Goal: Task Accomplishment & Management: Manage account settings

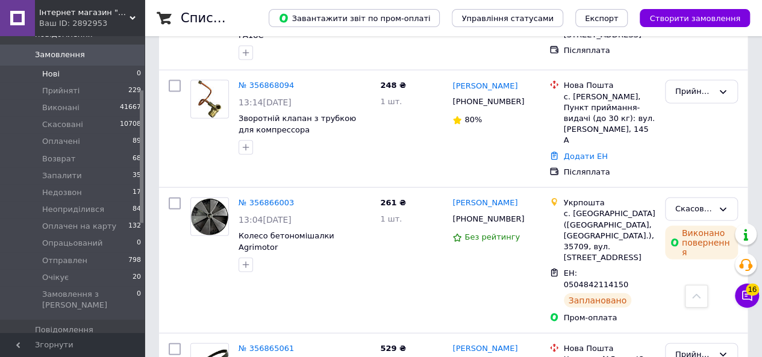
scroll to position [120, 0]
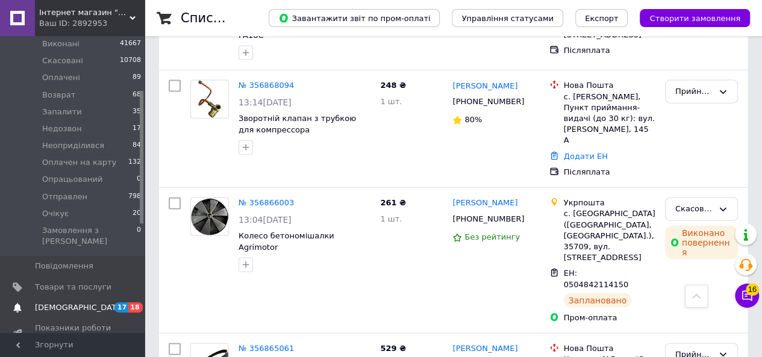
click at [58, 302] on span "[DEMOGRAPHIC_DATA]" at bounding box center [79, 307] width 89 height 11
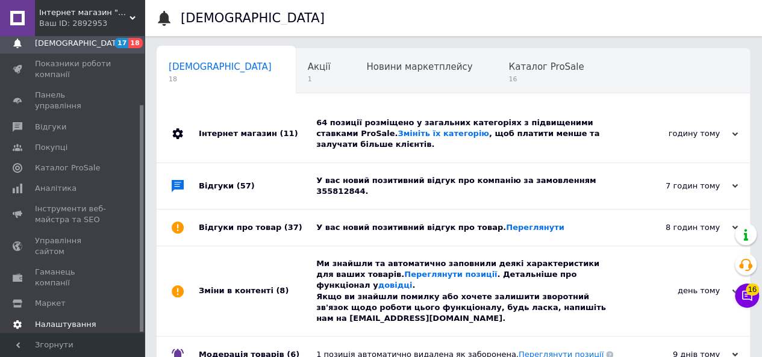
scroll to position [0, 4]
click at [479, 163] on div "У вас новий позитивний відгук про компанію за замовленням 355812844." at bounding box center [466, 186] width 301 height 46
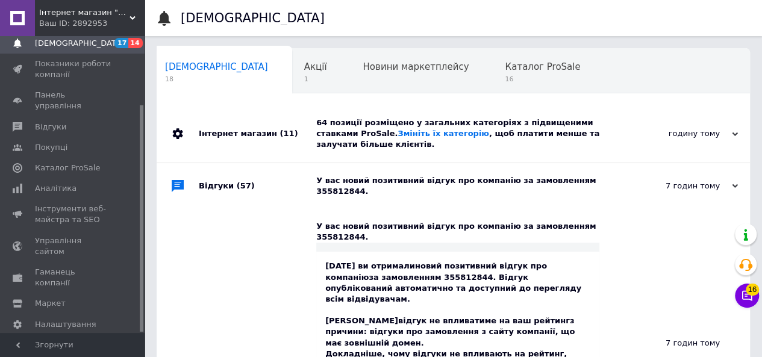
click at [479, 163] on div "У вас новий позитивний відгук про компанію за замовленням 355812844." at bounding box center [466, 186] width 301 height 46
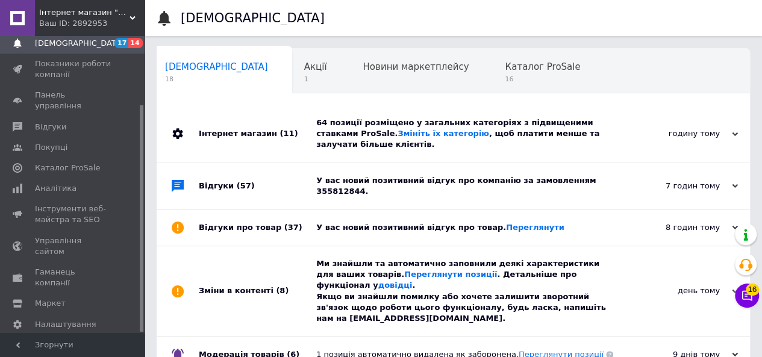
scroll to position [60, 0]
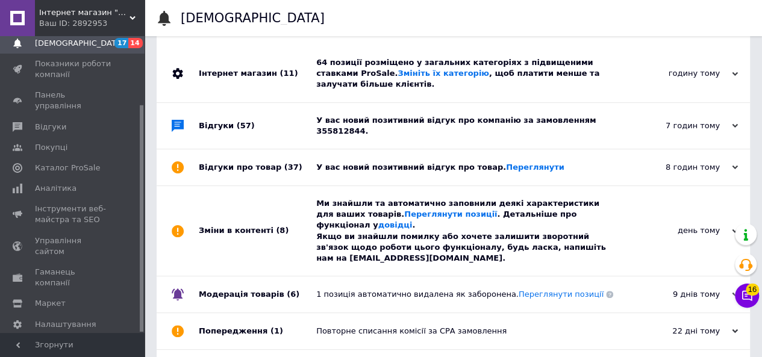
click at [437, 162] on div "У вас новий позитивний відгук про товар. [GEOGRAPHIC_DATA]" at bounding box center [466, 167] width 301 height 11
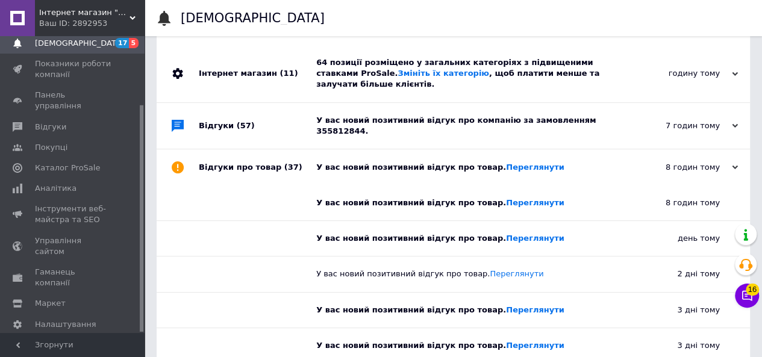
click at [437, 162] on div "У вас новий позитивний відгук про товар. [GEOGRAPHIC_DATA]" at bounding box center [466, 167] width 301 height 11
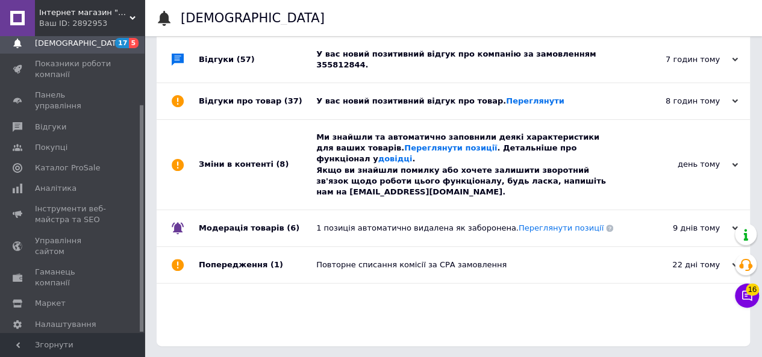
scroll to position [127, 0]
click at [508, 131] on div "Ми знайшли та автоматично заповнили деякі характеристики для ваших товарів. Пер…" at bounding box center [466, 164] width 301 height 66
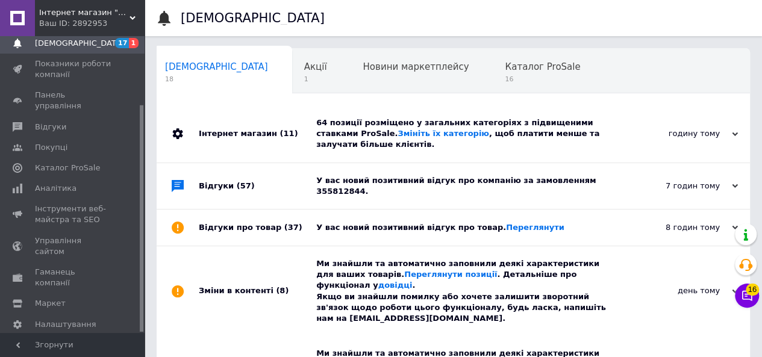
scroll to position [0, 0]
click at [304, 72] on span "Акції" at bounding box center [315, 66] width 23 height 11
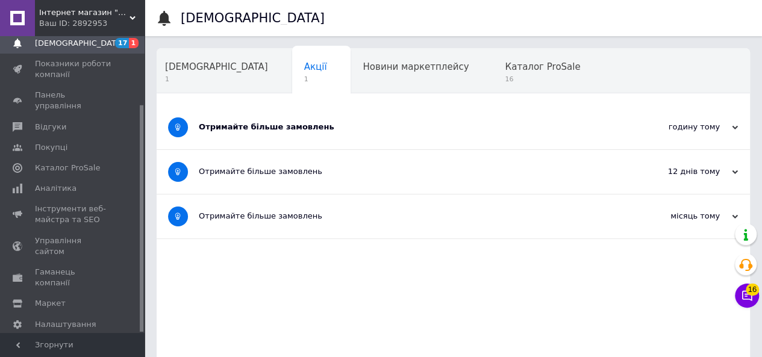
click at [261, 126] on div "Отримайте більше замовлень" at bounding box center [408, 127] width 418 height 11
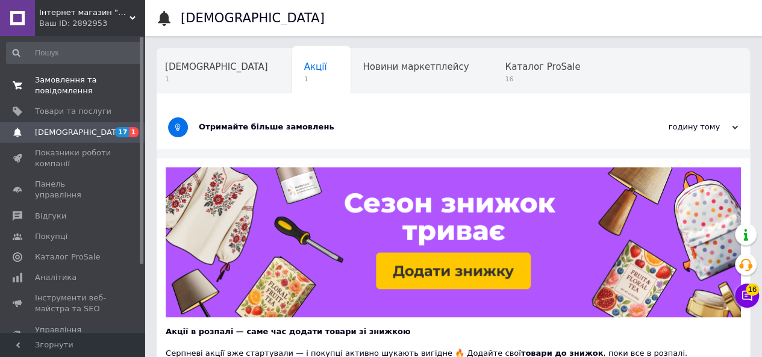
click at [63, 84] on span "Замовлення та повідомлення" at bounding box center [73, 86] width 76 height 22
